Goal: Information Seeking & Learning: Learn about a topic

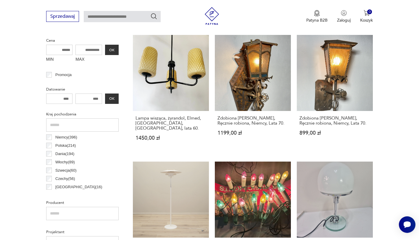
scroll to position [156, 0]
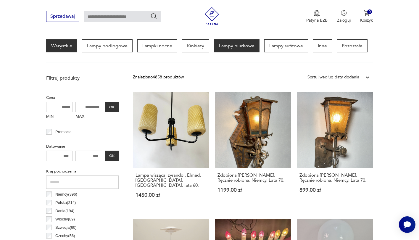
click at [229, 46] on p "Lampy biurkowe" at bounding box center [237, 45] width 46 height 13
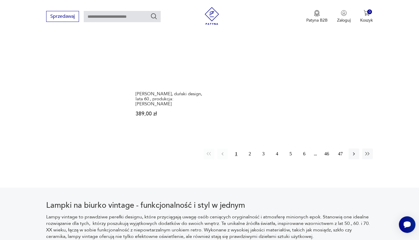
scroll to position [879, 0]
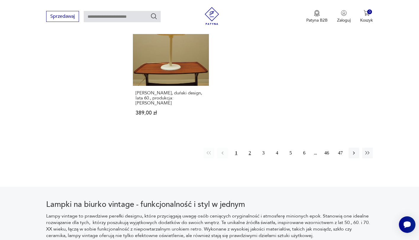
click at [249, 148] on button "2" at bounding box center [249, 153] width 11 height 11
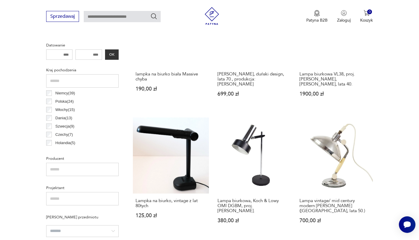
scroll to position [139, 0]
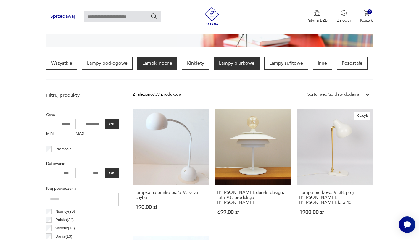
click at [158, 63] on p "Lampki nocne" at bounding box center [157, 62] width 40 height 13
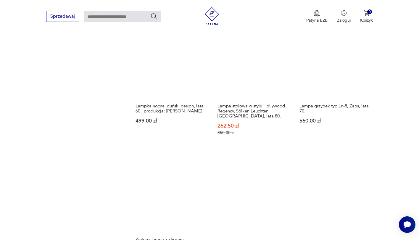
scroll to position [790, 0]
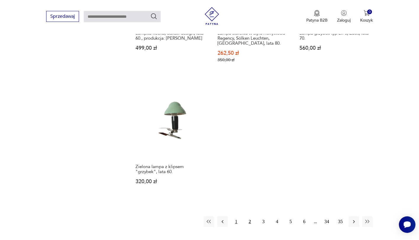
click at [234, 216] on button "1" at bounding box center [236, 221] width 11 height 11
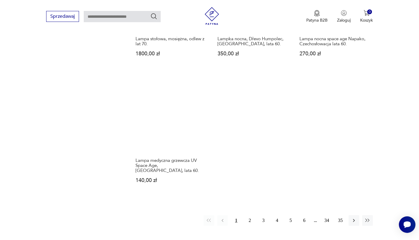
scroll to position [790, 0]
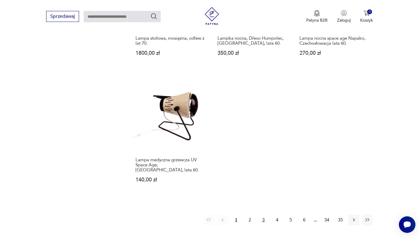
click at [262, 214] on button "3" at bounding box center [263, 219] width 11 height 11
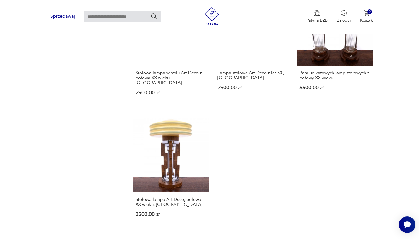
scroll to position [849, 0]
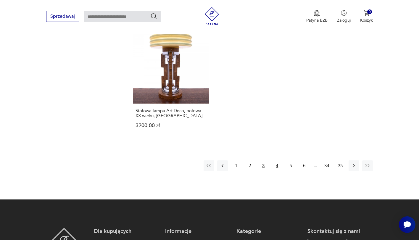
click at [276, 160] on button "4" at bounding box center [276, 165] width 11 height 11
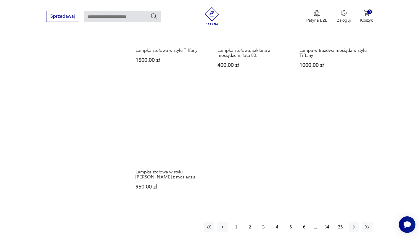
scroll to position [849, 0]
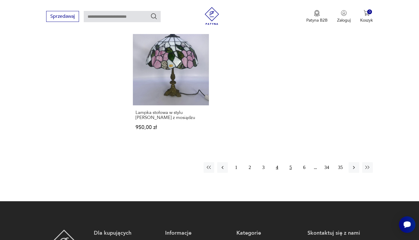
click at [289, 162] on button "5" at bounding box center [290, 167] width 11 height 11
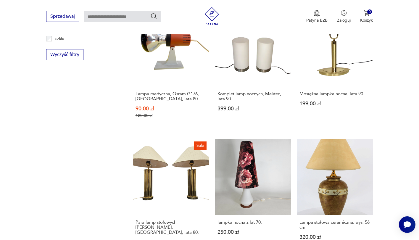
scroll to position [553, 0]
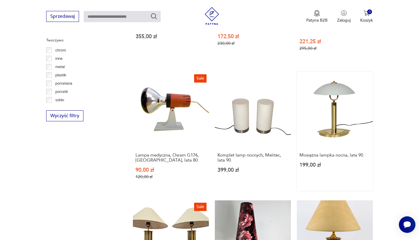
click at [334, 129] on link "Mosiężna lampka nocna, lata 90. 199,00 zł" at bounding box center [335, 131] width 76 height 119
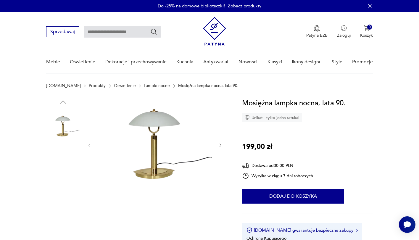
scroll to position [59, 0]
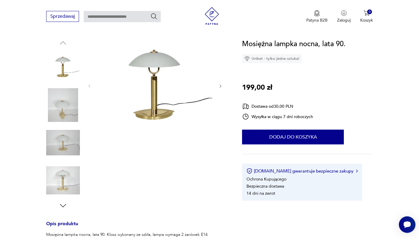
click at [67, 114] on img at bounding box center [63, 105] width 34 height 34
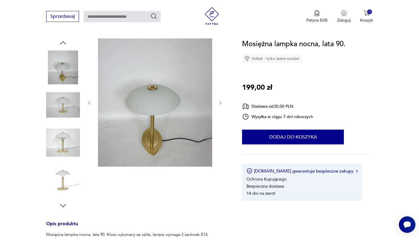
click at [146, 140] on img at bounding box center [155, 102] width 114 height 128
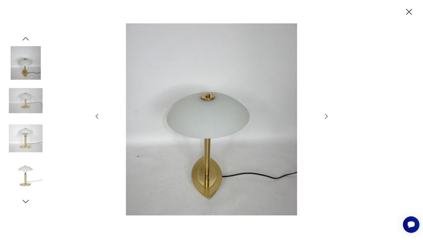
click at [195, 175] on img at bounding box center [211, 119] width 211 height 192
click at [23, 138] on img at bounding box center [26, 139] width 34 height 34
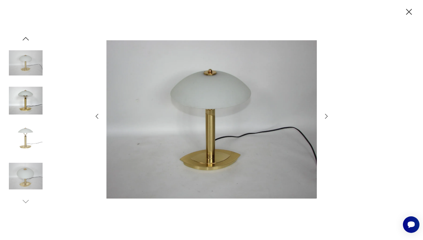
click at [21, 172] on img at bounding box center [26, 176] width 34 height 34
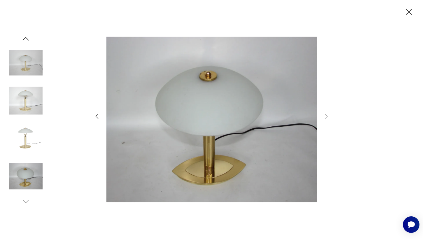
click at [408, 10] on icon "button" at bounding box center [409, 12] width 6 height 6
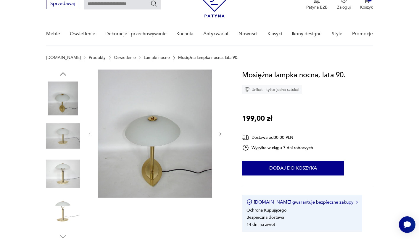
scroll to position [0, 0]
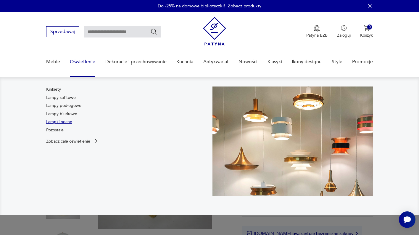
click at [61, 121] on link "Lampki nocne" at bounding box center [59, 122] width 26 height 6
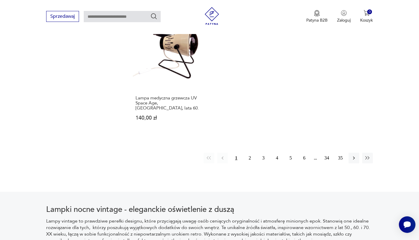
scroll to position [857, 0]
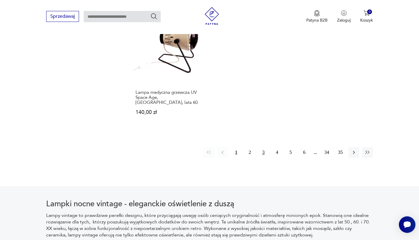
click at [263, 147] on button "3" at bounding box center [263, 152] width 11 height 11
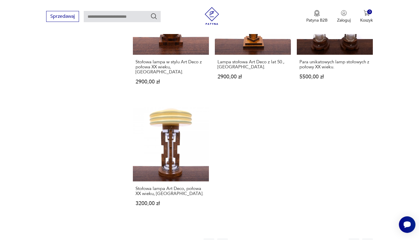
scroll to position [849, 0]
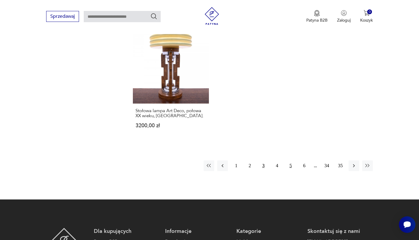
click at [291, 160] on button "5" at bounding box center [290, 165] width 11 height 11
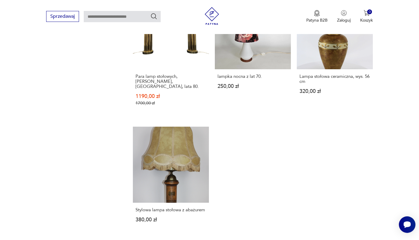
scroll to position [790, 0]
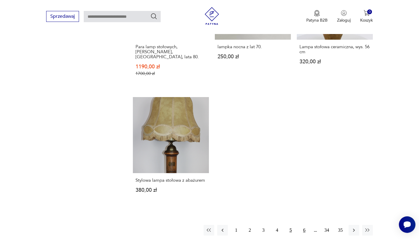
click at [303, 225] on button "6" at bounding box center [304, 230] width 11 height 11
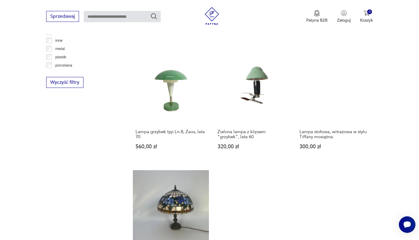
scroll to position [553, 0]
